Goal: Task Accomplishment & Management: Manage account settings

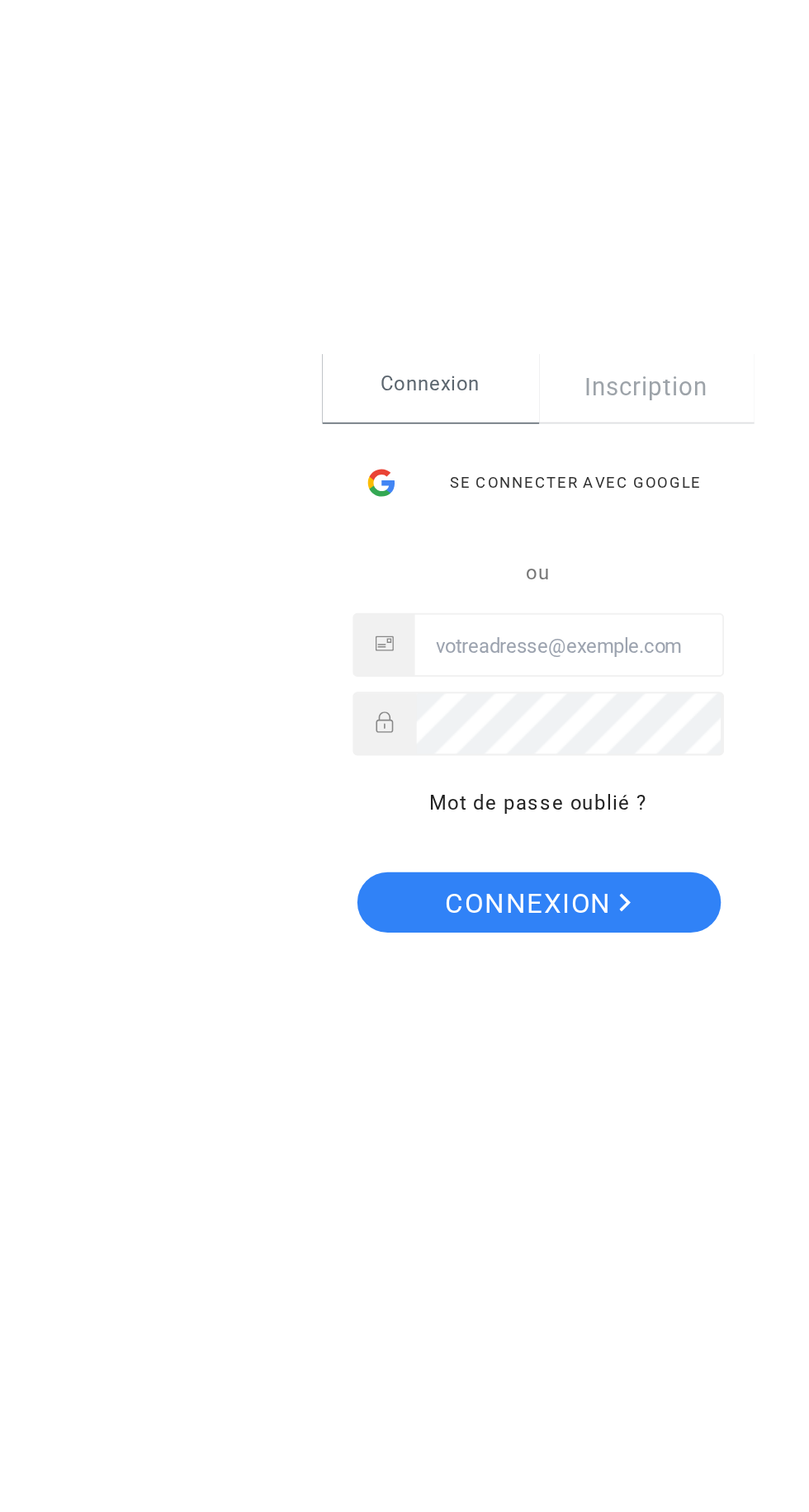
click at [488, 746] on input "Email" at bounding box center [489, 752] width 168 height 33
type input "[EMAIL_ADDRESS][DOMAIN_NAME]"
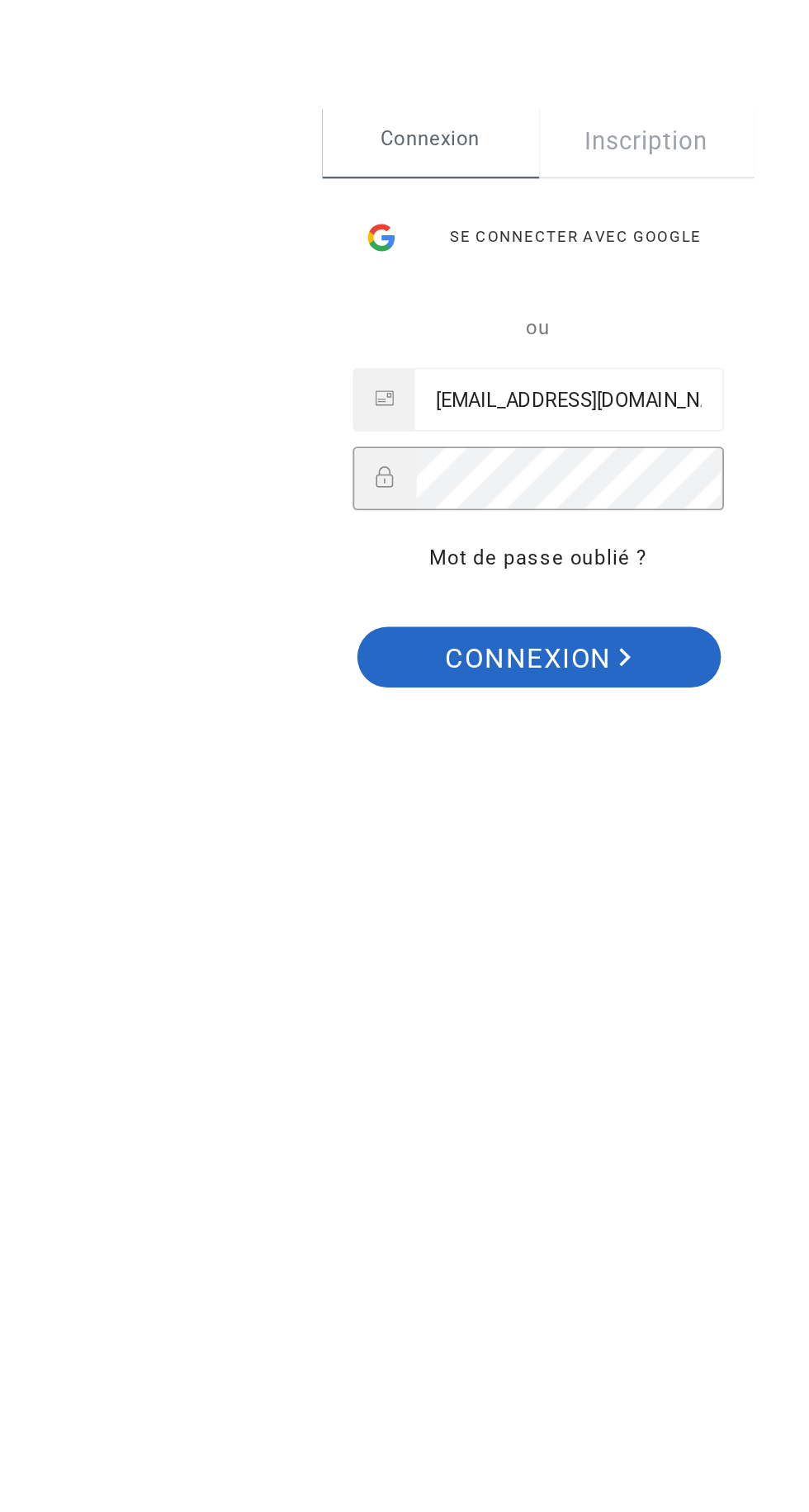
click at [471, 880] on span "Connexion" at bounding box center [473, 893] width 102 height 34
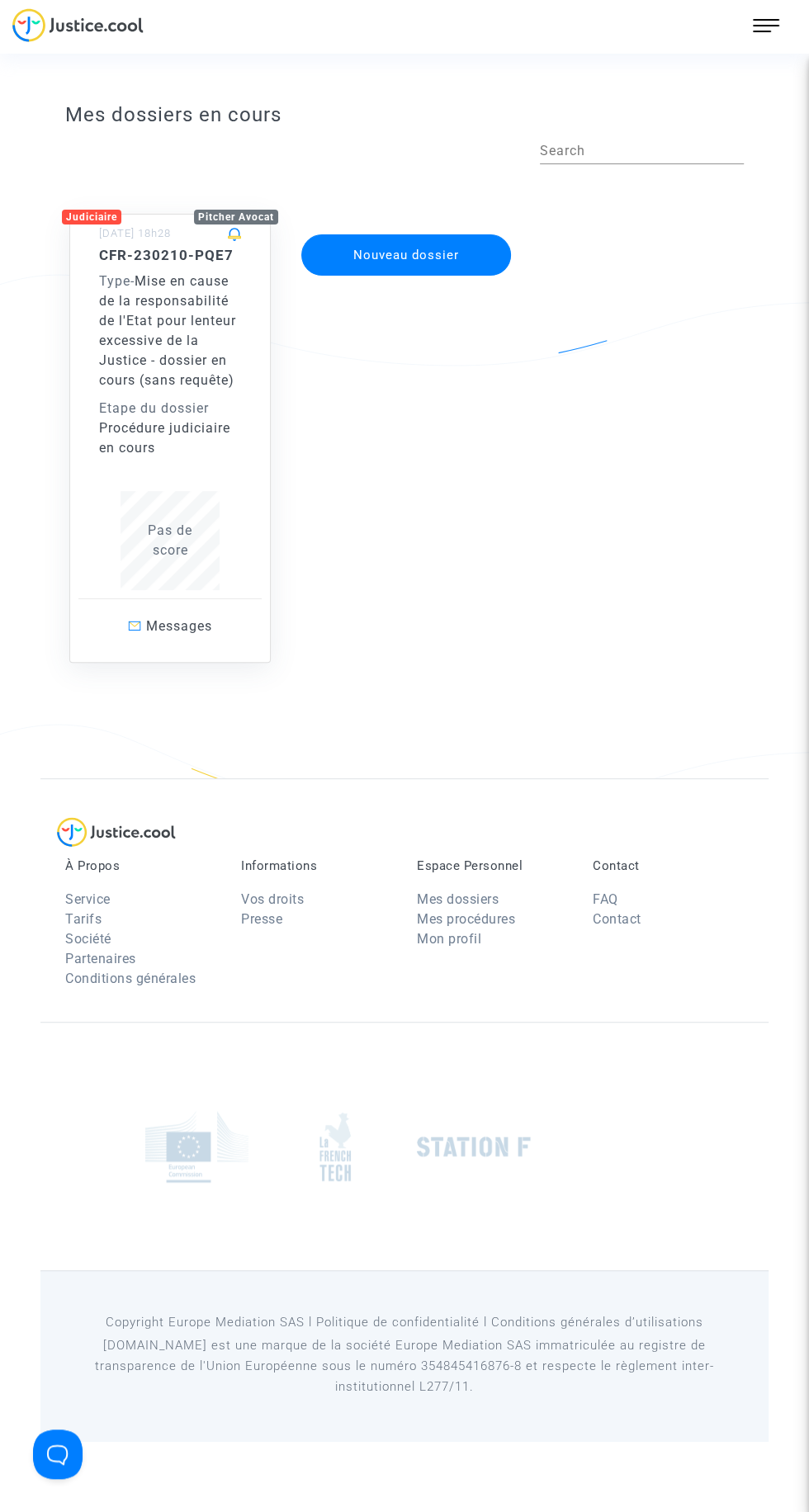
click at [185, 356] on span "Mise en cause de la responsabilité de l'Etat pour lenteur excessive de la Justi…" at bounding box center [167, 331] width 137 height 115
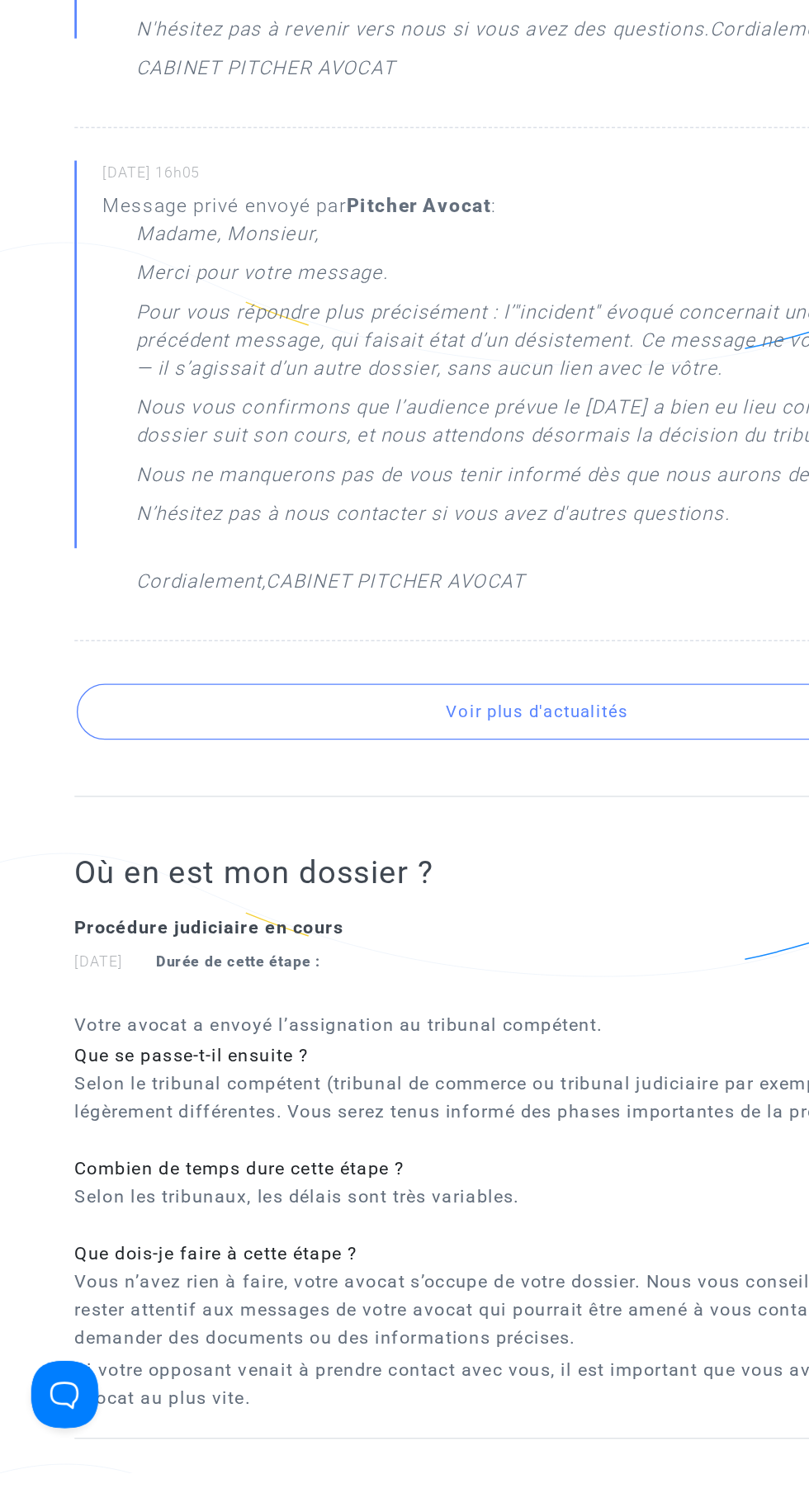
scroll to position [570, 0]
click at [471, 944] on button "Voir plus d'actualités" at bounding box center [406, 950] width 679 height 41
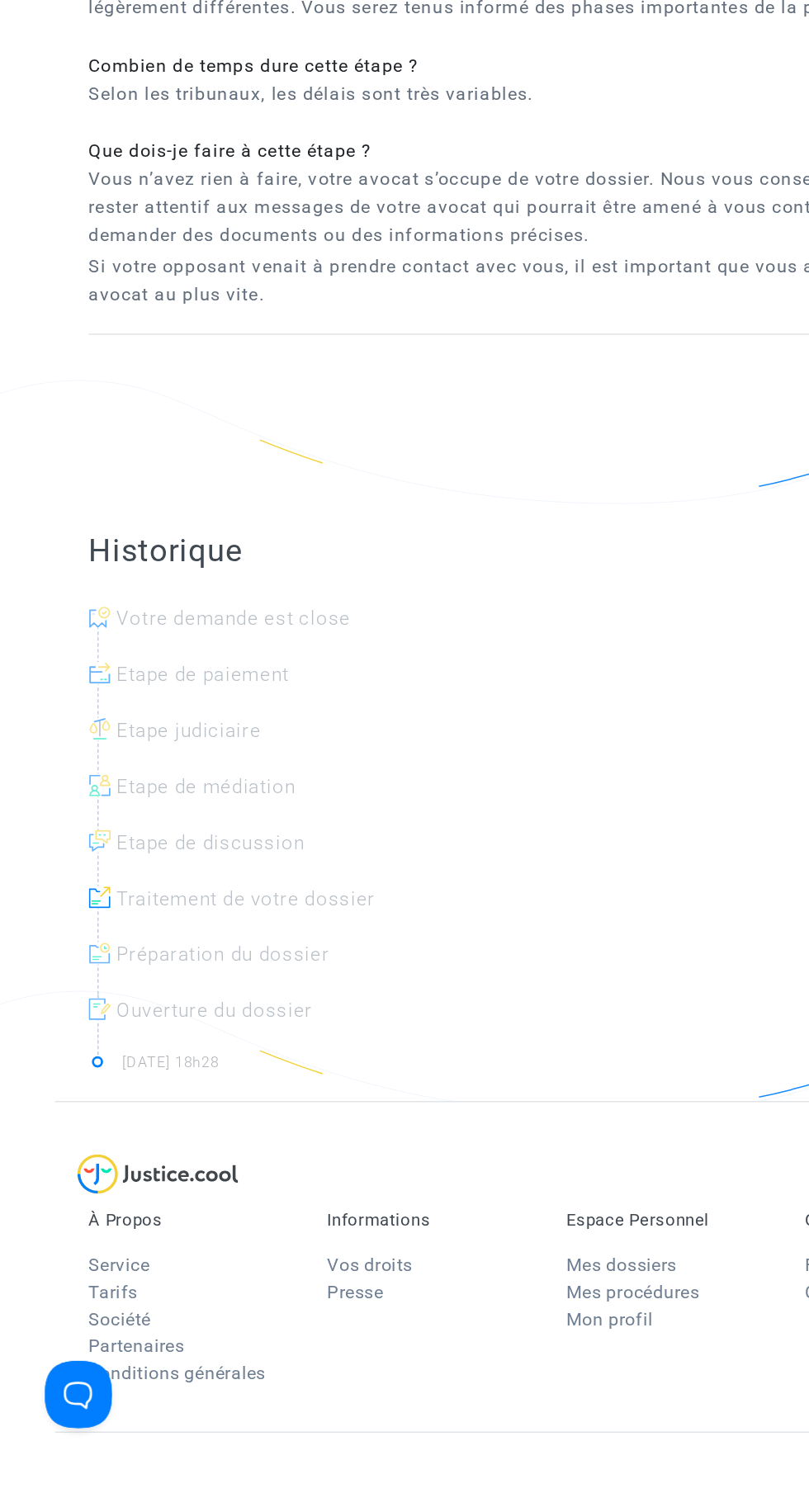
scroll to position [2269, 0]
click at [144, 959] on div at bounding box center [411, 974] width 679 height 41
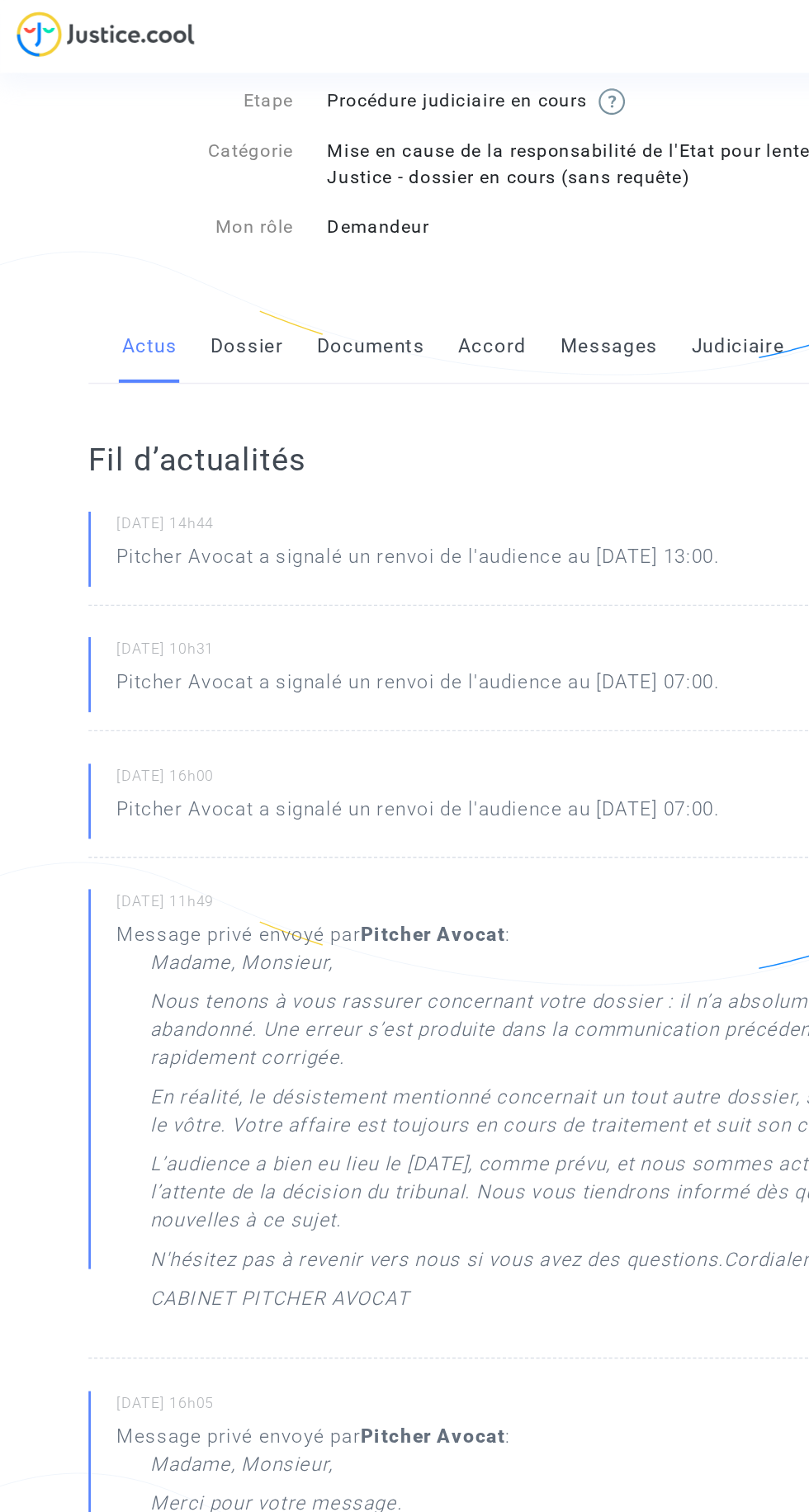
scroll to position [0, 0]
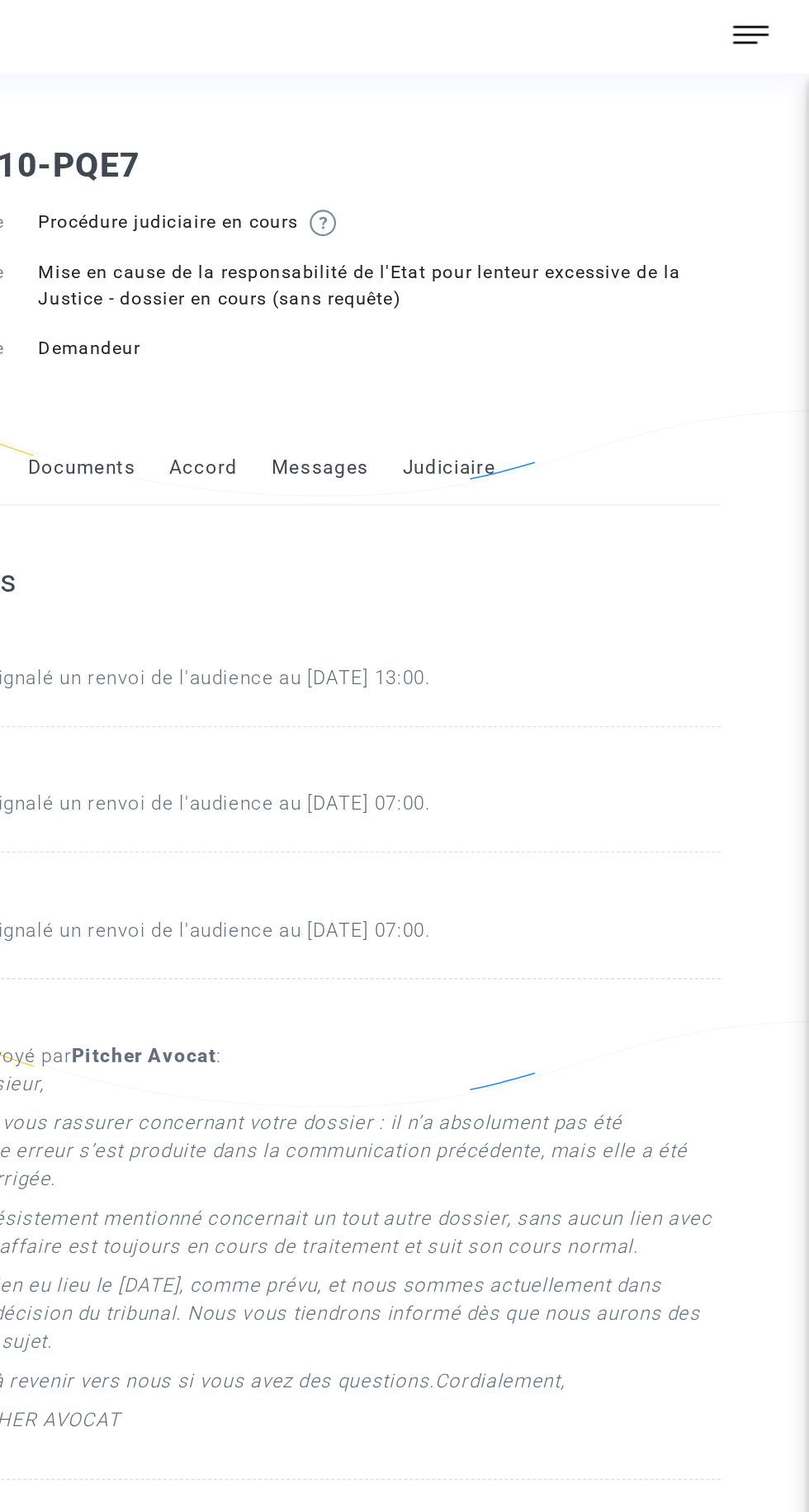
click at [558, 343] on link "Judiciaire" at bounding box center [543, 345] width 68 height 55
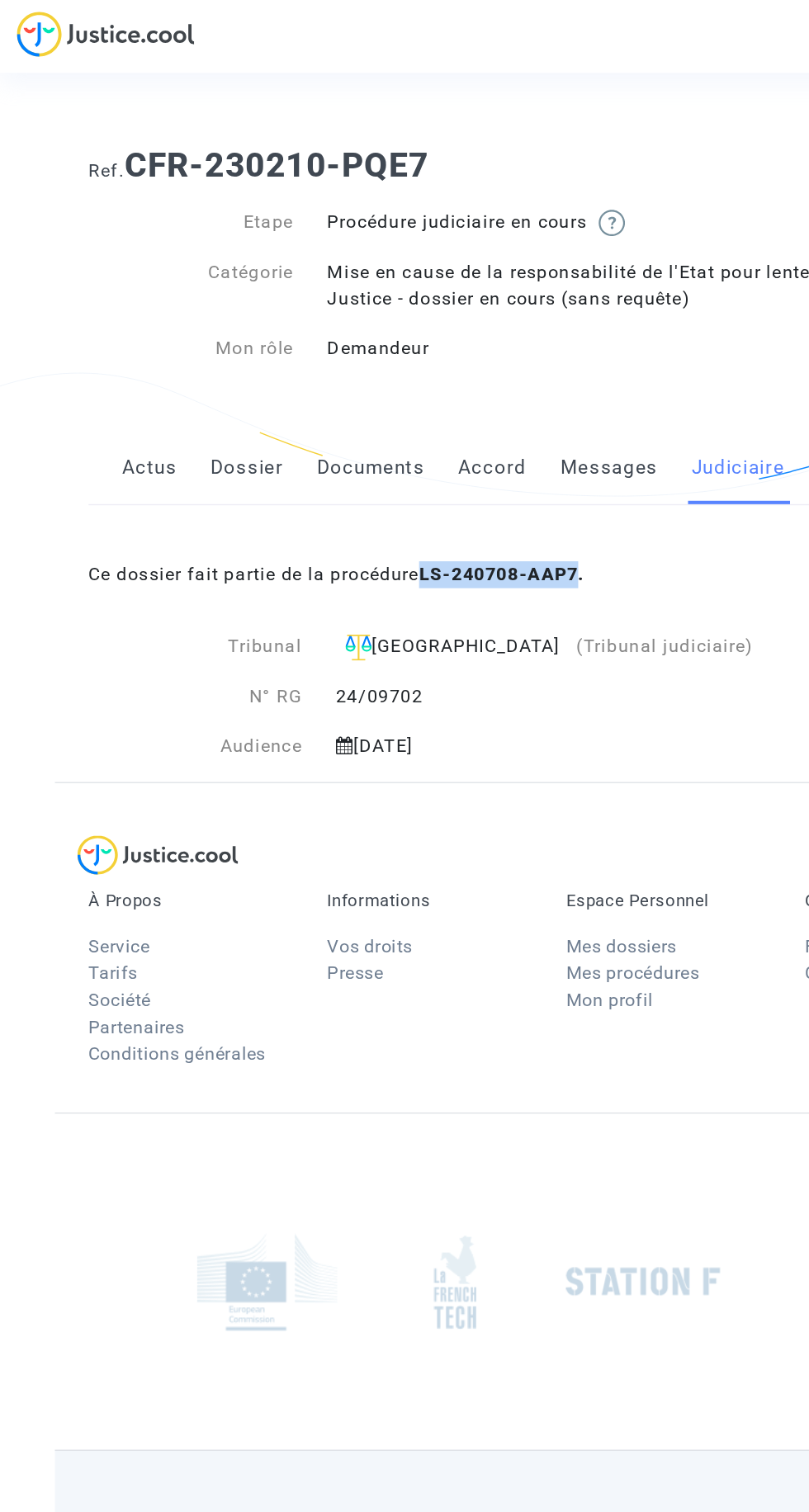
copy b "LS-240708-AAP7"
click at [469, 738] on link "Mon profil" at bounding box center [449, 736] width 64 height 15
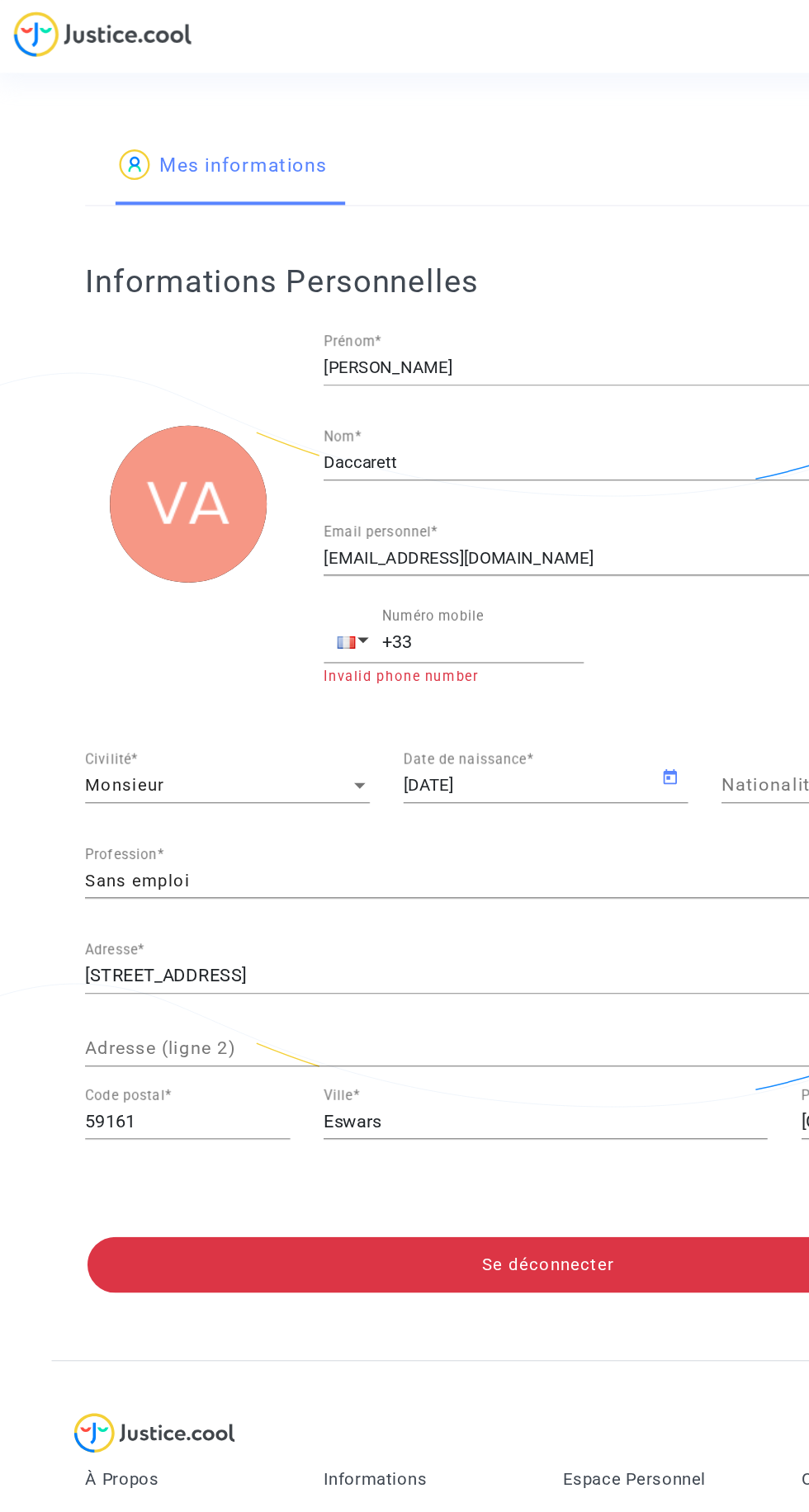
type input "française"
click at [413, 648] on div "Sans emploi" at bounding box center [397, 649] width 663 height 14
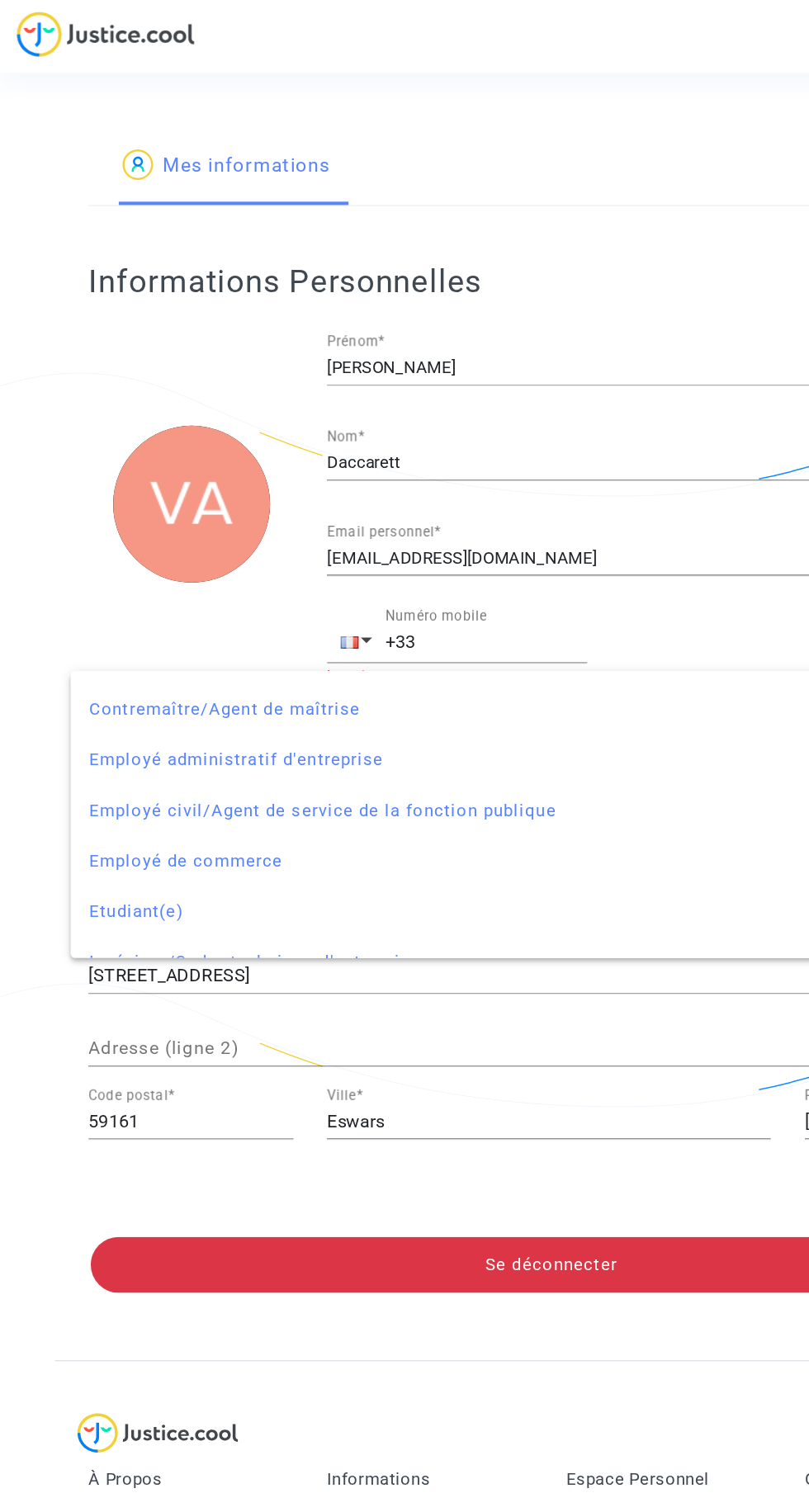
scroll to position [287, 0]
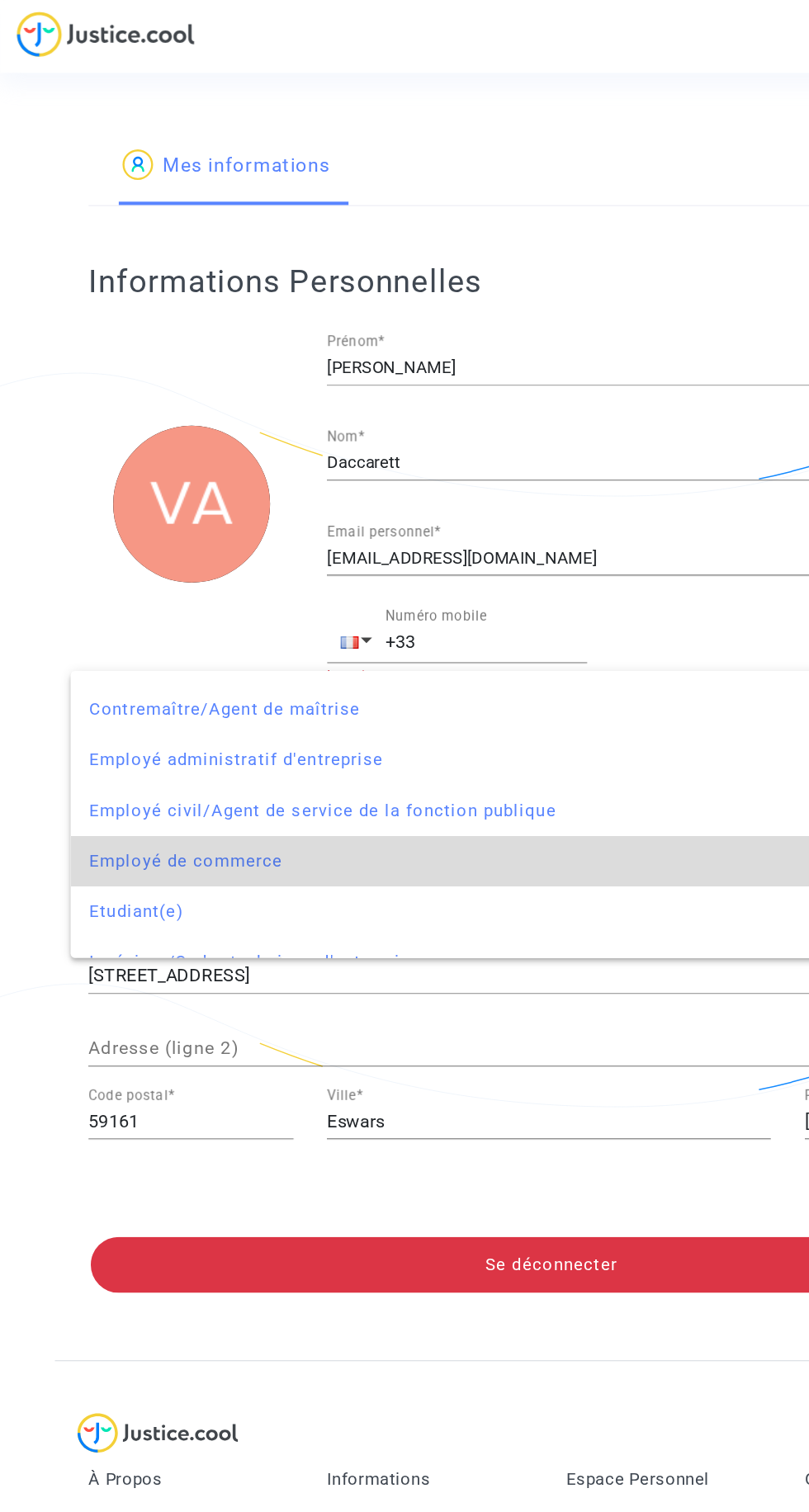
click at [198, 635] on span "Employé de commerce" at bounding box center [404, 633] width 679 height 37
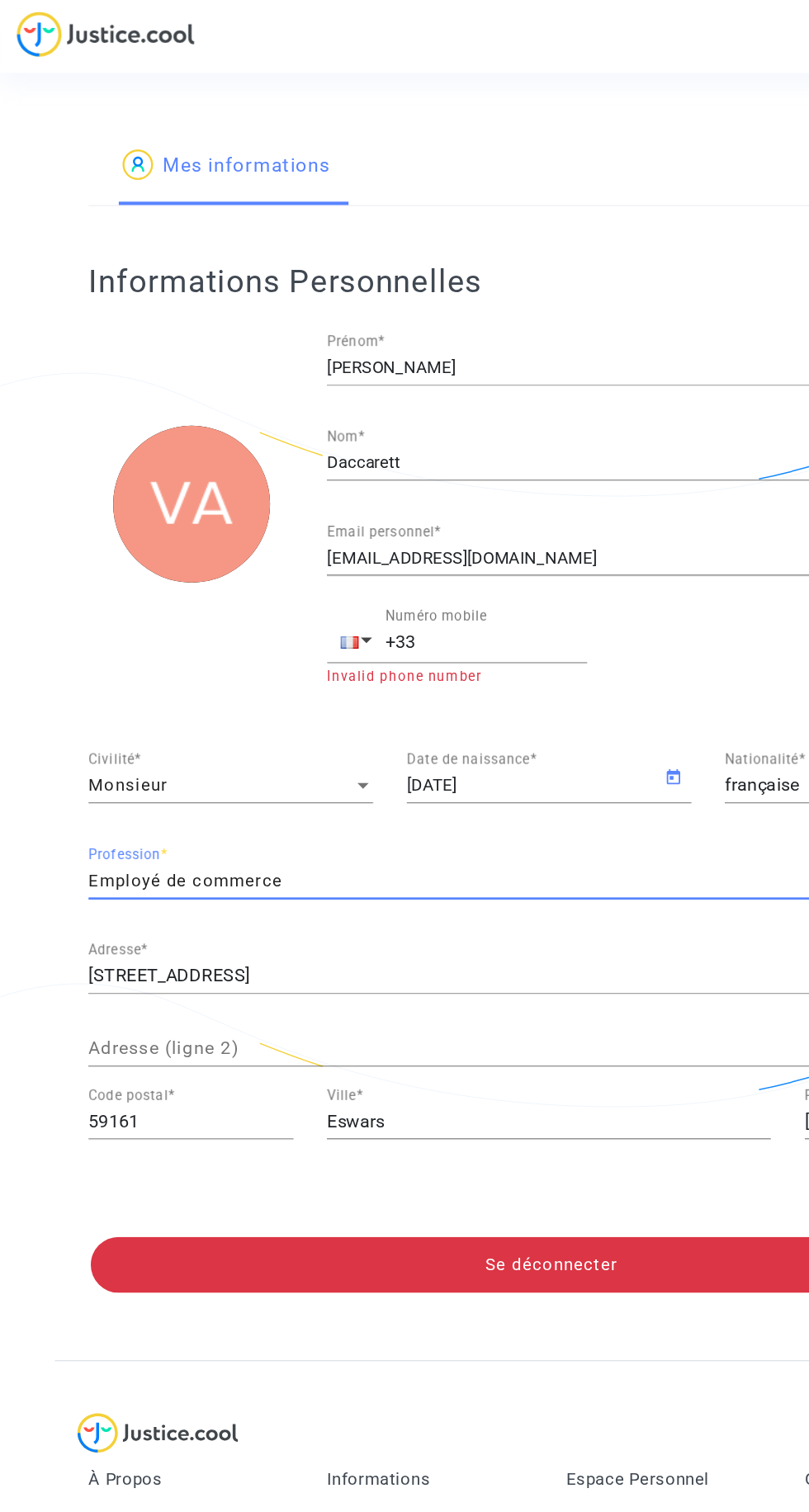
click at [394, 470] on input "+33" at bounding box center [358, 473] width 149 height 15
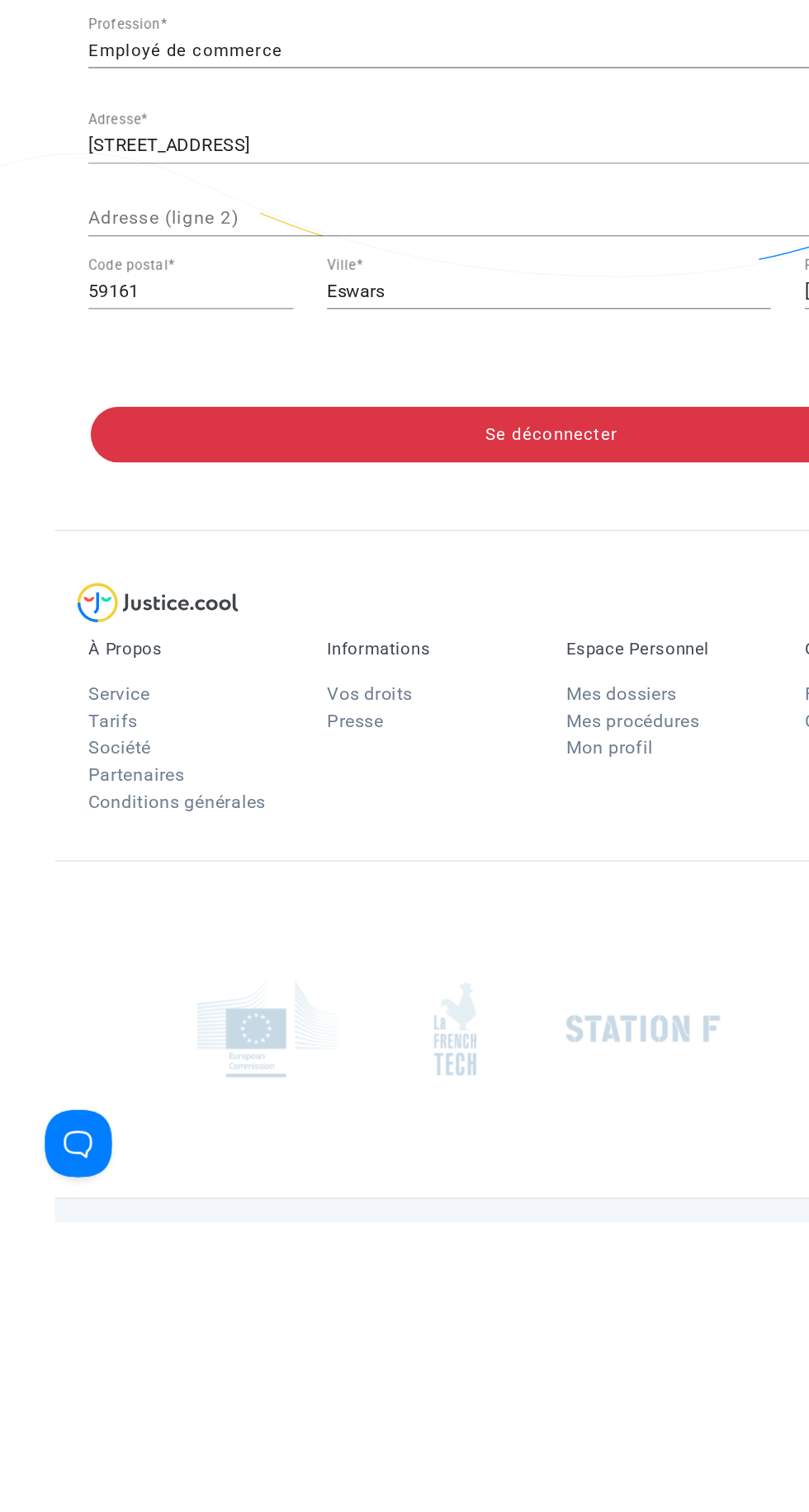
click at [422, 1074] on div at bounding box center [404, 1066] width 704 height 30
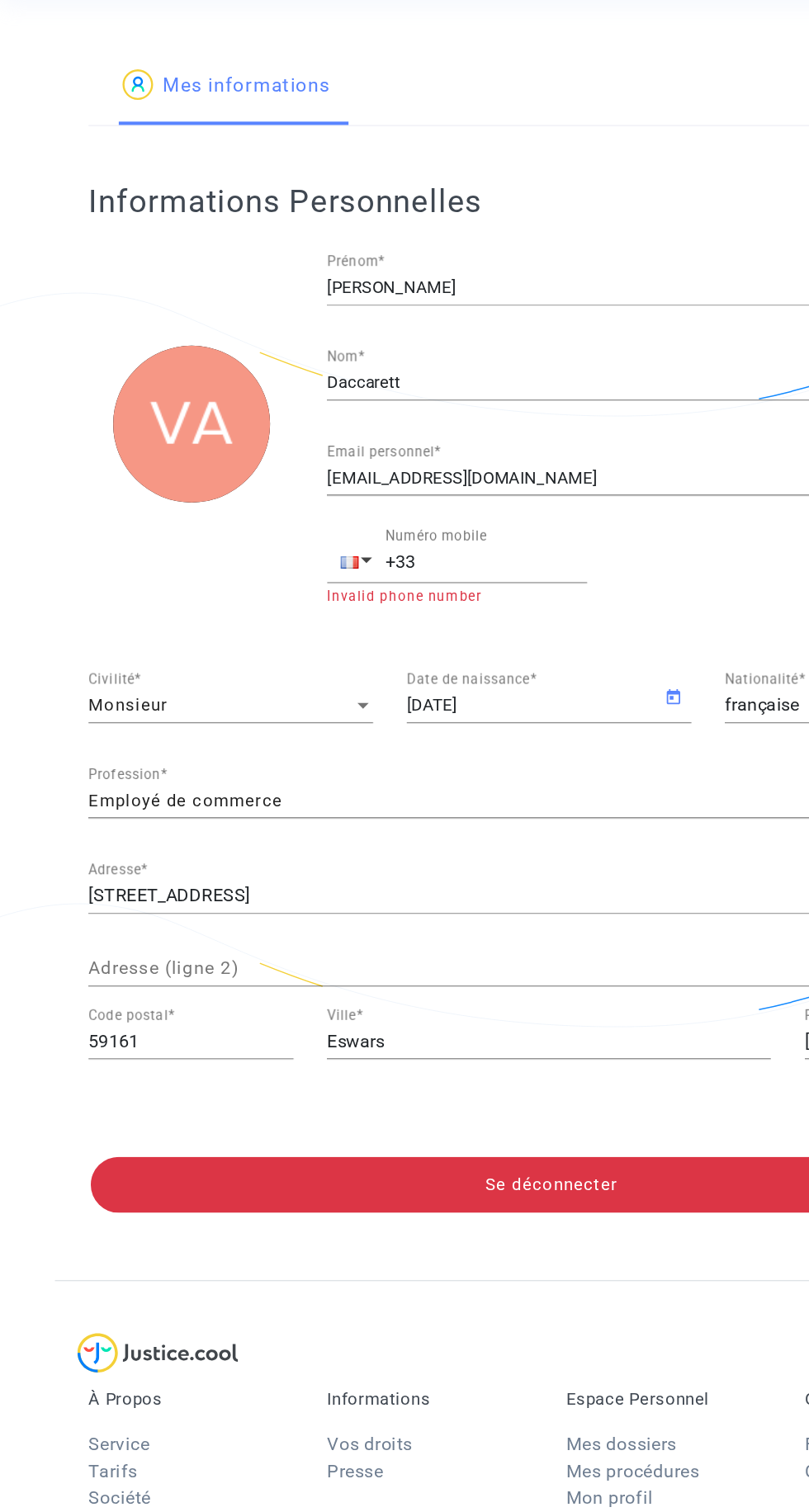
scroll to position [0, 0]
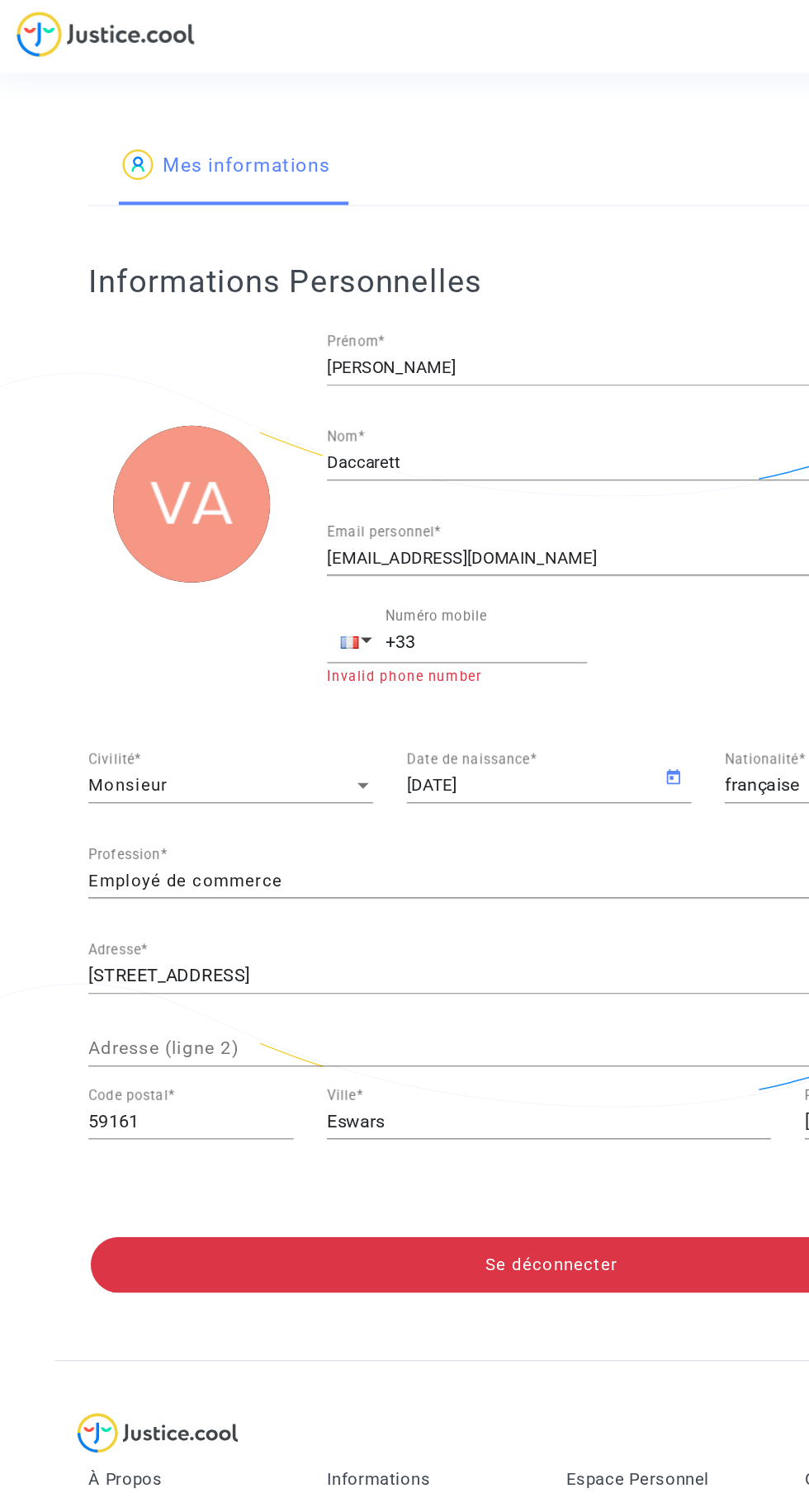
click at [452, 928] on button "Se déconnecter" at bounding box center [406, 931] width 679 height 41
